Goal: Check status: Check status

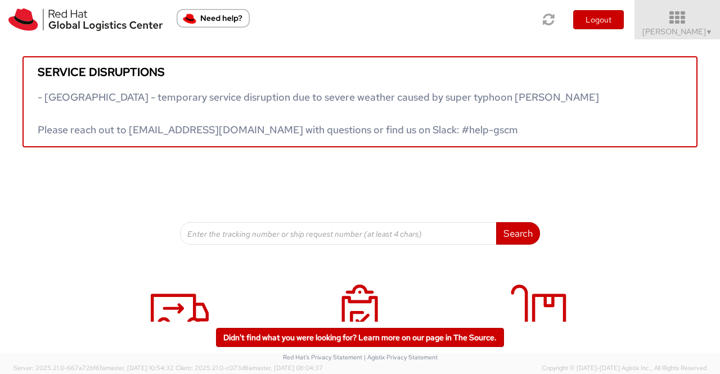
click at [702, 33] on span "Sumitra Hansdah ▼" at bounding box center [678, 31] width 70 height 10
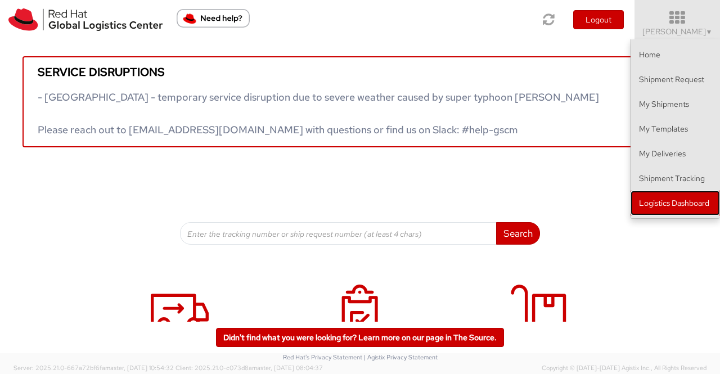
click at [684, 204] on link "Logistics Dashboard" at bounding box center [675, 203] width 89 height 25
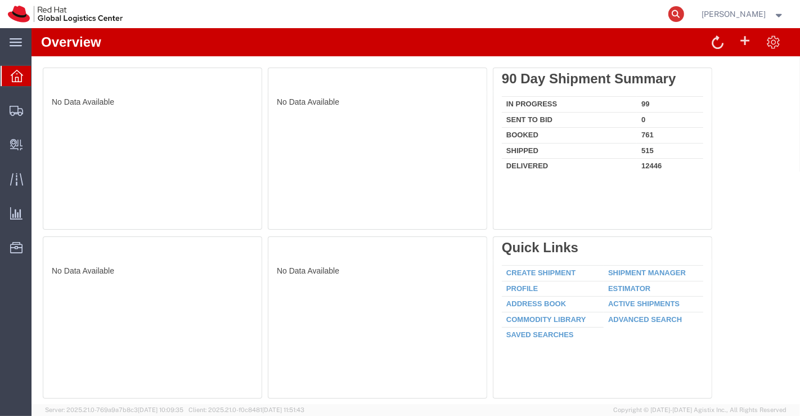
click at [673, 14] on icon at bounding box center [677, 14] width 16 height 16
paste input "3216203480"
type input "3216203480"
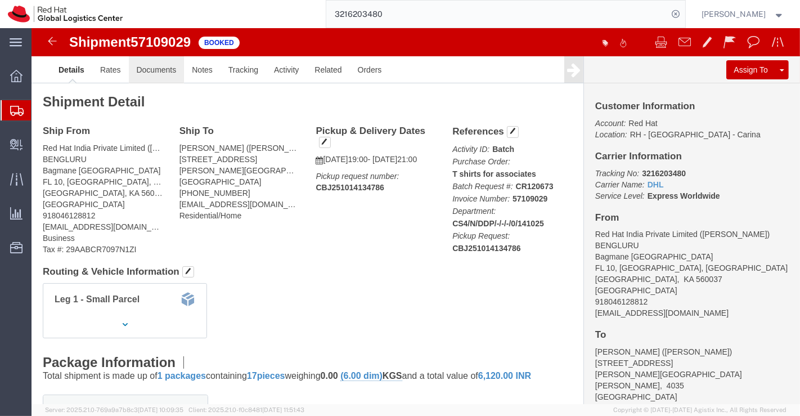
click link "Documents"
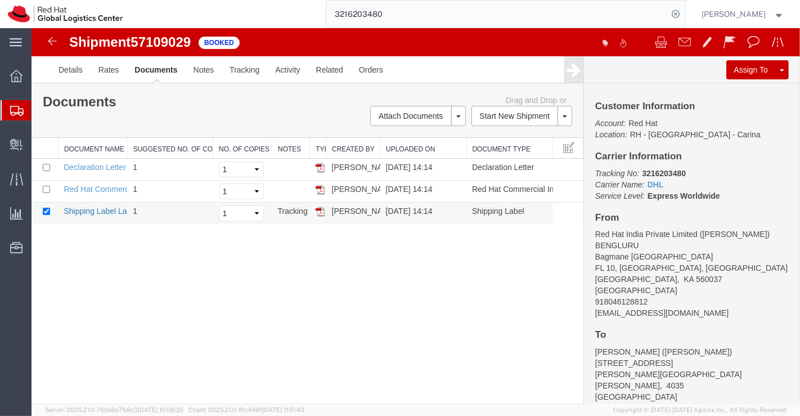
click at [106, 208] on link "Shipping Label Laser" at bounding box center [100, 211] width 74 height 9
click at [106, 167] on link "Declaration Letter" at bounding box center [94, 167] width 62 height 9
click at [75, 189] on link "Red Hat Commercial Invoice" at bounding box center [113, 189] width 100 height 9
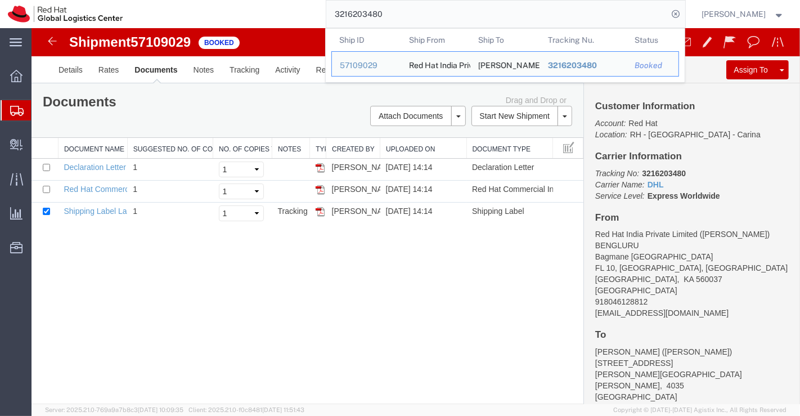
drag, startPoint x: 393, startPoint y: 12, endPoint x: 311, endPoint y: 11, distance: 82.2
click at [311, 11] on div "3216203480 Ship ID Ship From Ship To Tracking Nu. Status Ship ID 57109029 Ship …" at bounding box center [408, 14] width 555 height 28
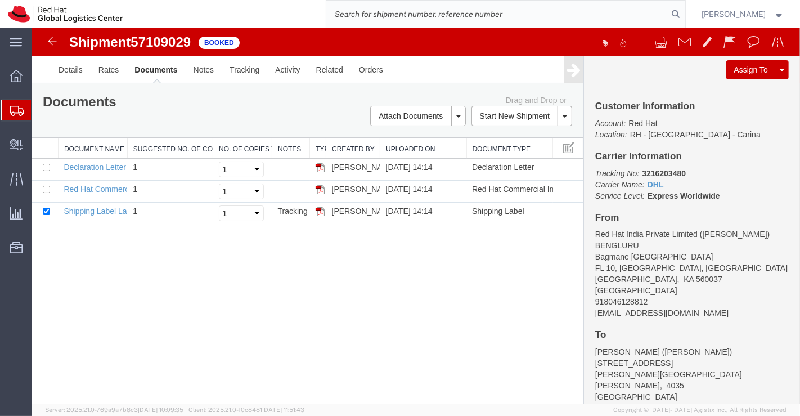
paste input "394226767393"
type input "394226767393"
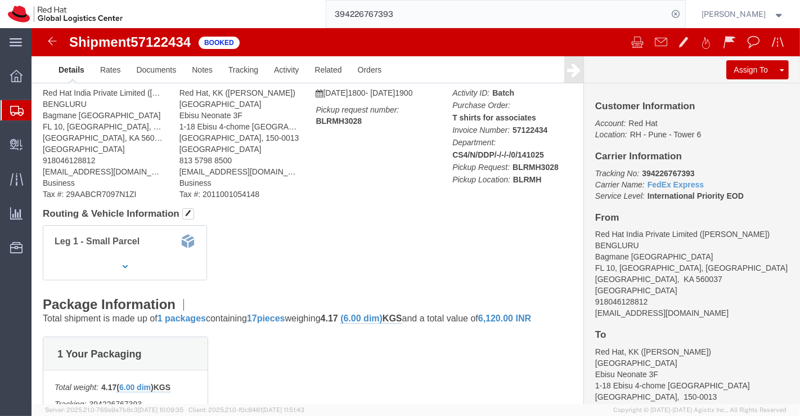
click link "Details"
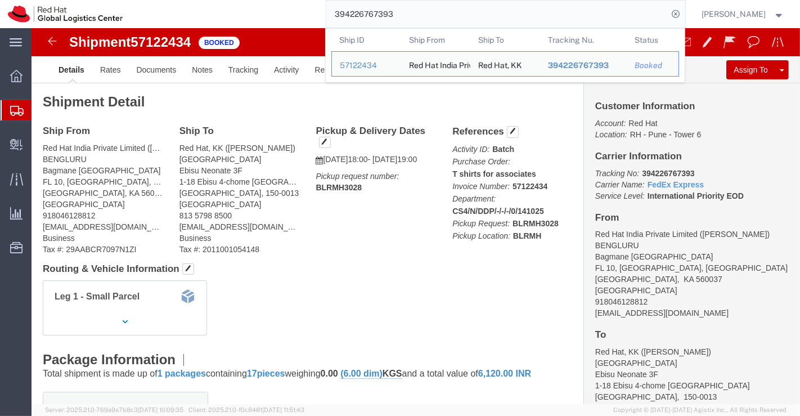
drag, startPoint x: 406, startPoint y: 15, endPoint x: 319, endPoint y: 17, distance: 86.7
click at [320, 24] on div "394226767393 Ship ID Ship From Ship To Tracking Nu. Status Ship ID 57122434 Shi…" at bounding box center [408, 14] width 555 height 28
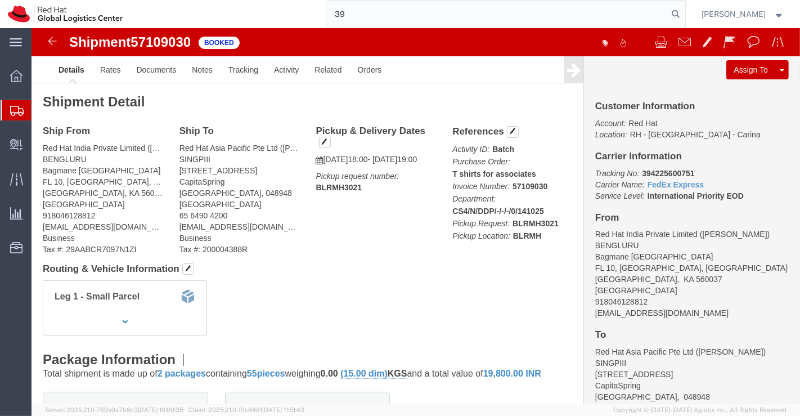
type input "3"
paste input "3251545216"
type input "3251545216"
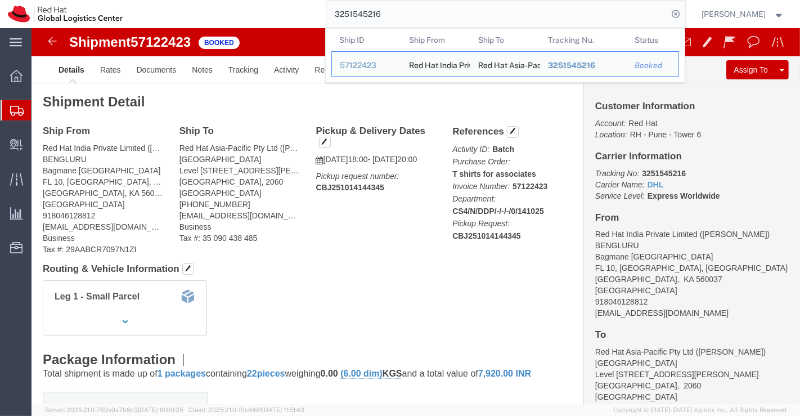
drag, startPoint x: 432, startPoint y: 18, endPoint x: 258, endPoint y: 14, distance: 173.4
click at [258, 14] on div "3251545216 Ship ID Ship From Ship To Tracking Nu. Status Ship ID 57122423 Ship …" at bounding box center [408, 14] width 555 height 28
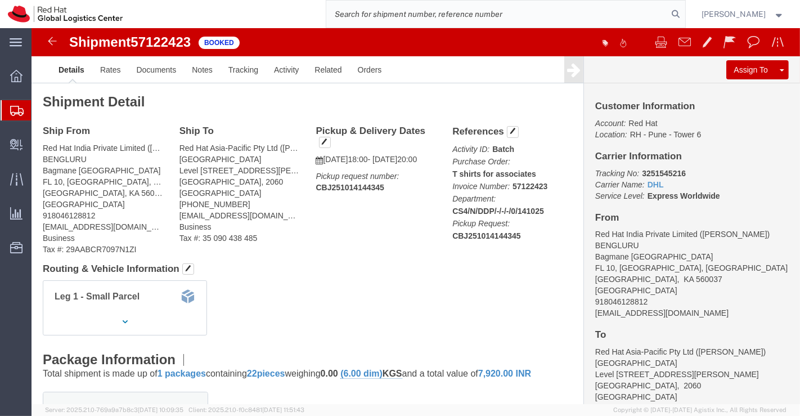
paste input "394225672772"
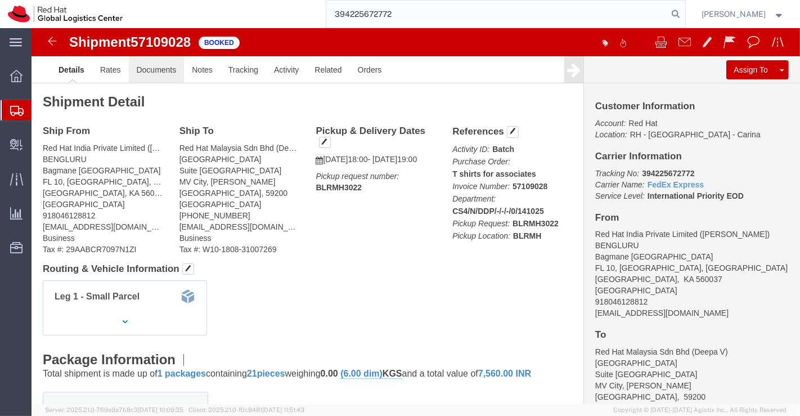
type input "394225672772"
click link "Documents"
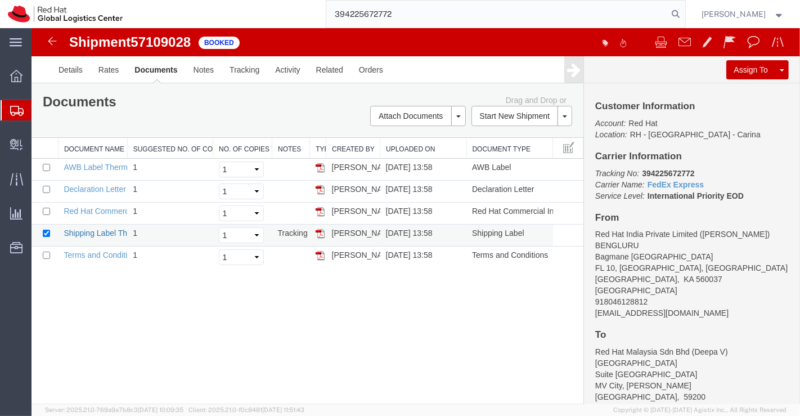
click at [109, 230] on link "Shipping Label Thermal" at bounding box center [104, 233] width 83 height 9
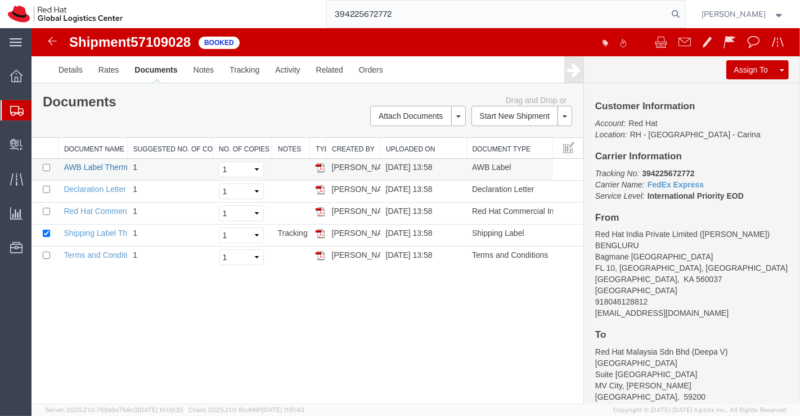
click at [106, 164] on link "AWB Label Thermal" at bounding box center [98, 167] width 70 height 9
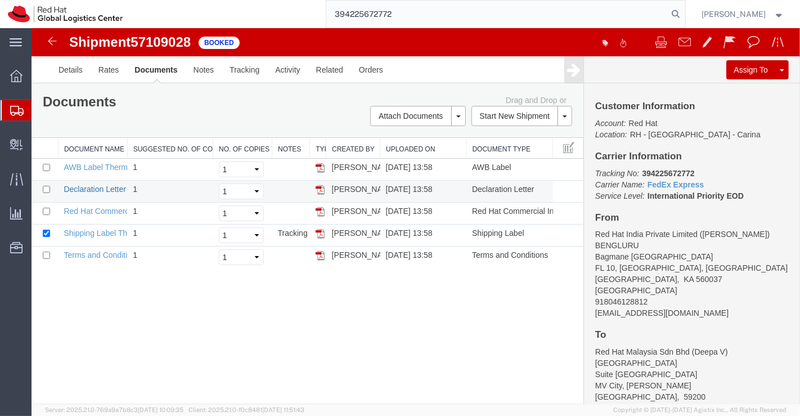
click at [89, 186] on link "Declaration Letter" at bounding box center [94, 189] width 62 height 9
drag, startPoint x: 91, startPoint y: 211, endPoint x: 514, endPoint y: 441, distance: 481.4
click at [91, 211] on link "Red Hat Commercial Invoice" at bounding box center [113, 211] width 100 height 9
